Goal: Information Seeking & Learning: Understand process/instructions

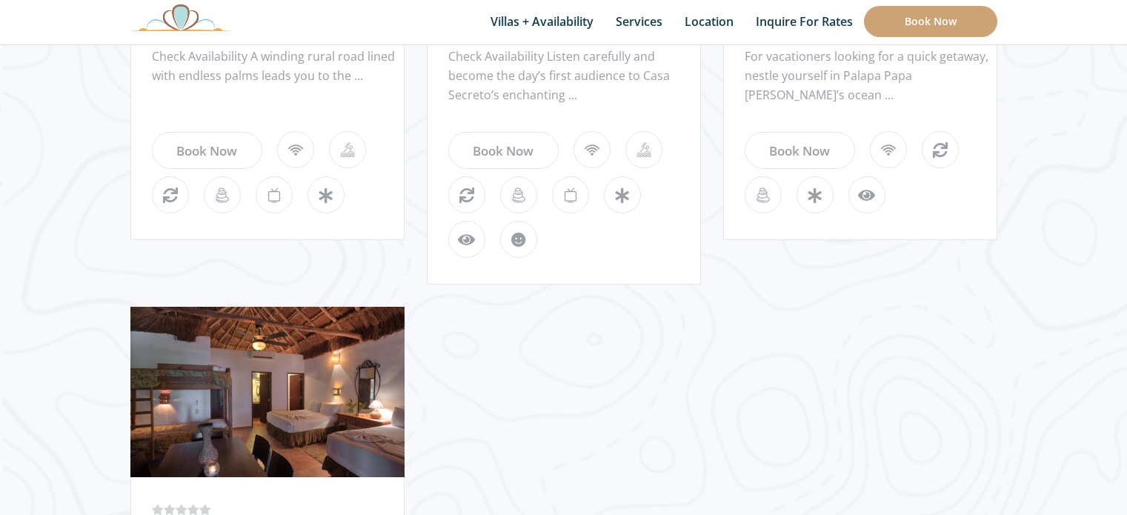
scroll to position [1405, 0]
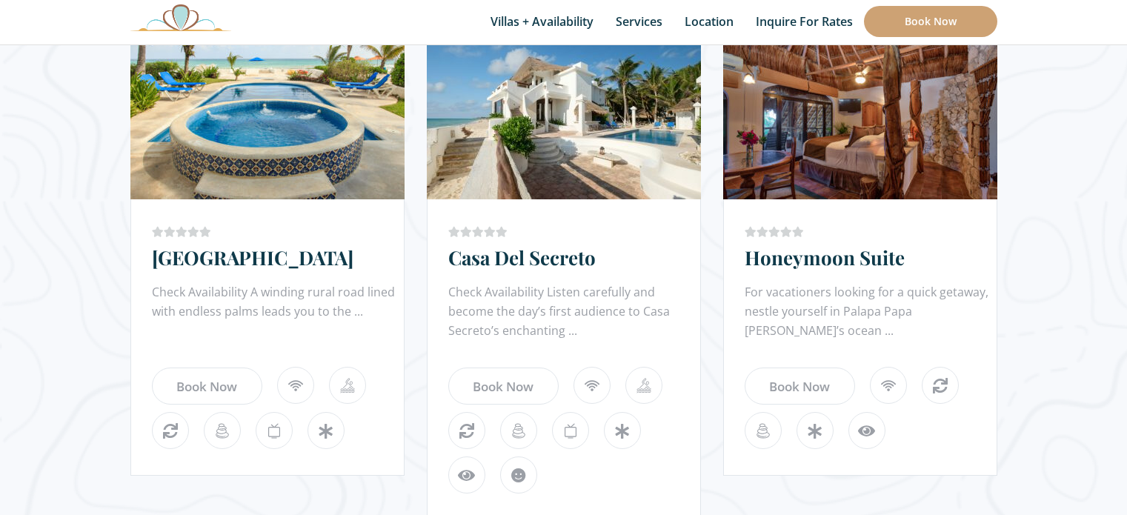
click at [881, 259] on link "Honeymoon Suite" at bounding box center [825, 257] width 160 height 26
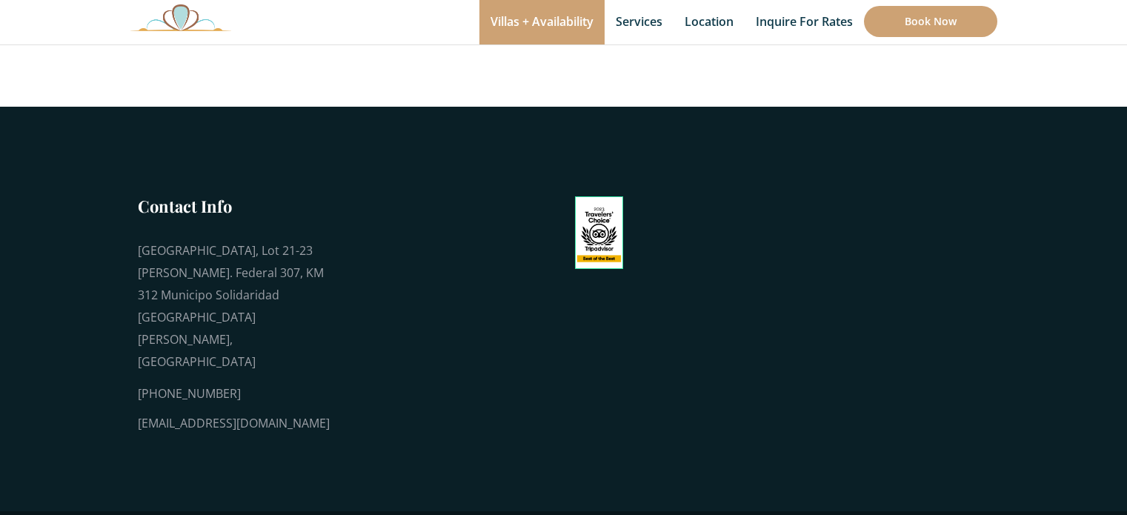
scroll to position [1268, 0]
